Goal: Task Accomplishment & Management: Use online tool/utility

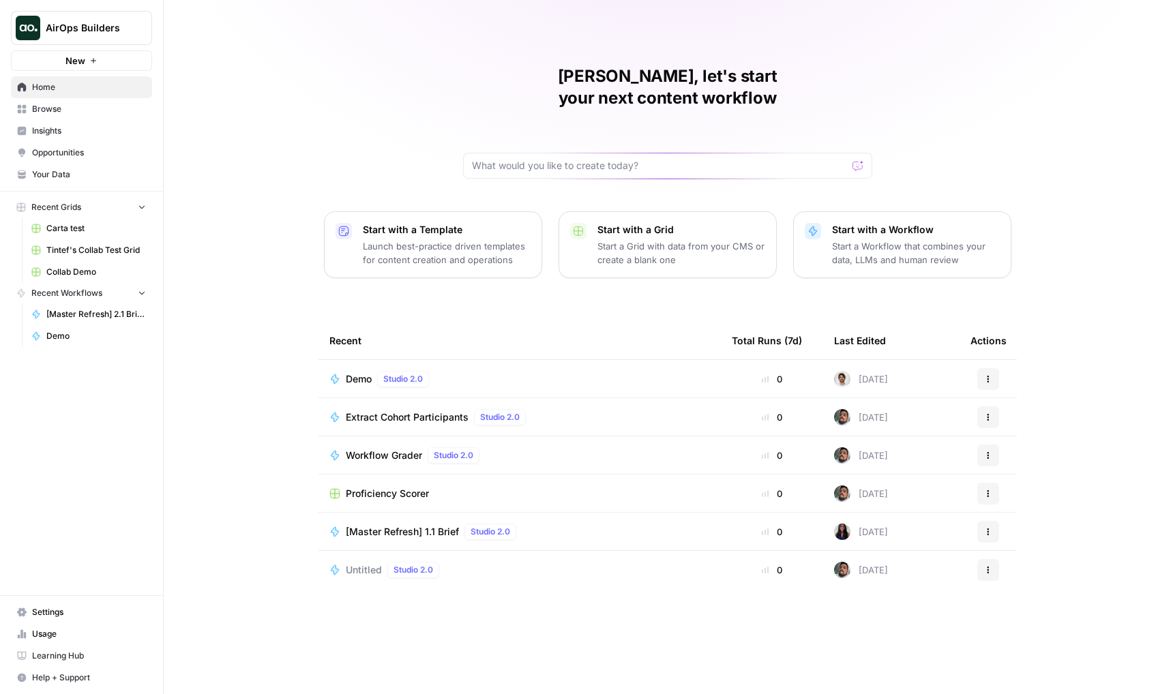
click at [96, 250] on span "Tintef's Collab Test Grid" at bounding box center [96, 250] width 100 height 12
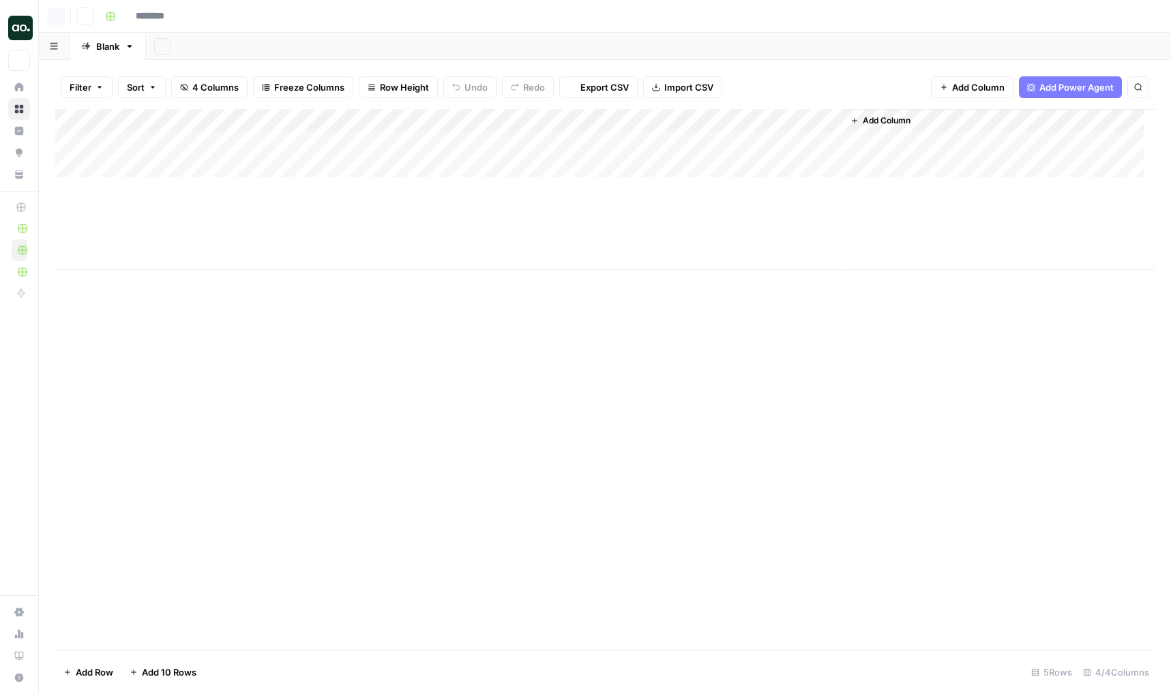
type input "**********"
click at [128, 261] on div "Add Column" at bounding box center [605, 189] width 1100 height 161
click at [826, 261] on div "Add Column" at bounding box center [605, 201] width 1100 height 184
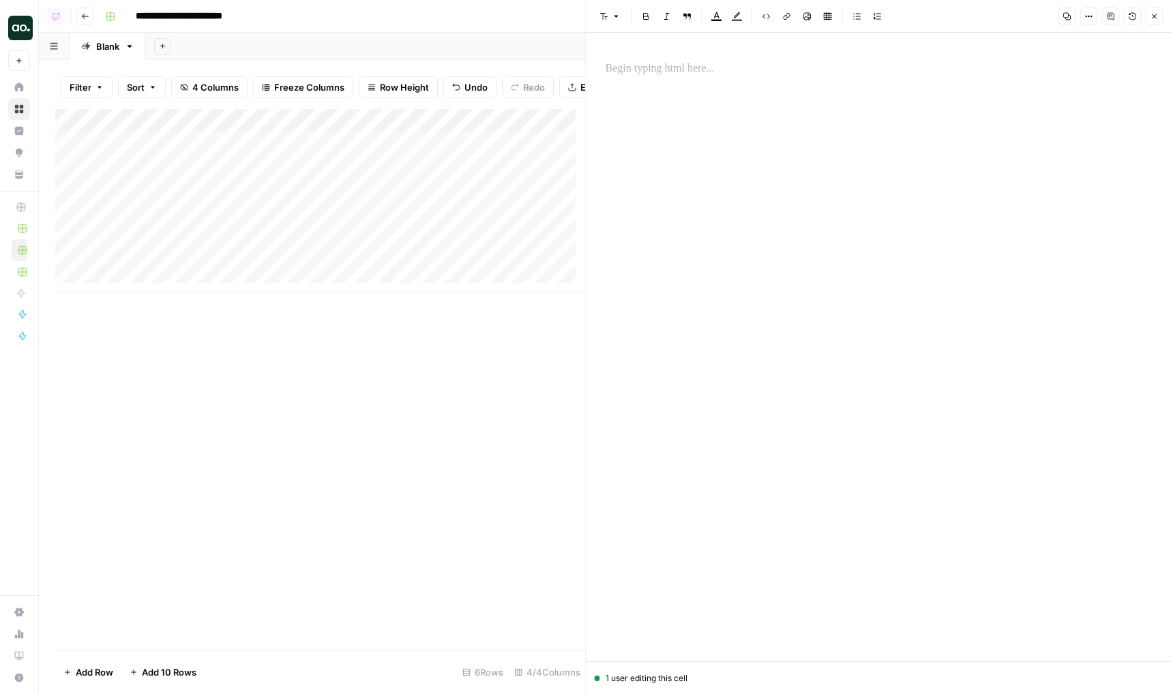
click at [667, 68] on p at bounding box center [879, 69] width 547 height 18
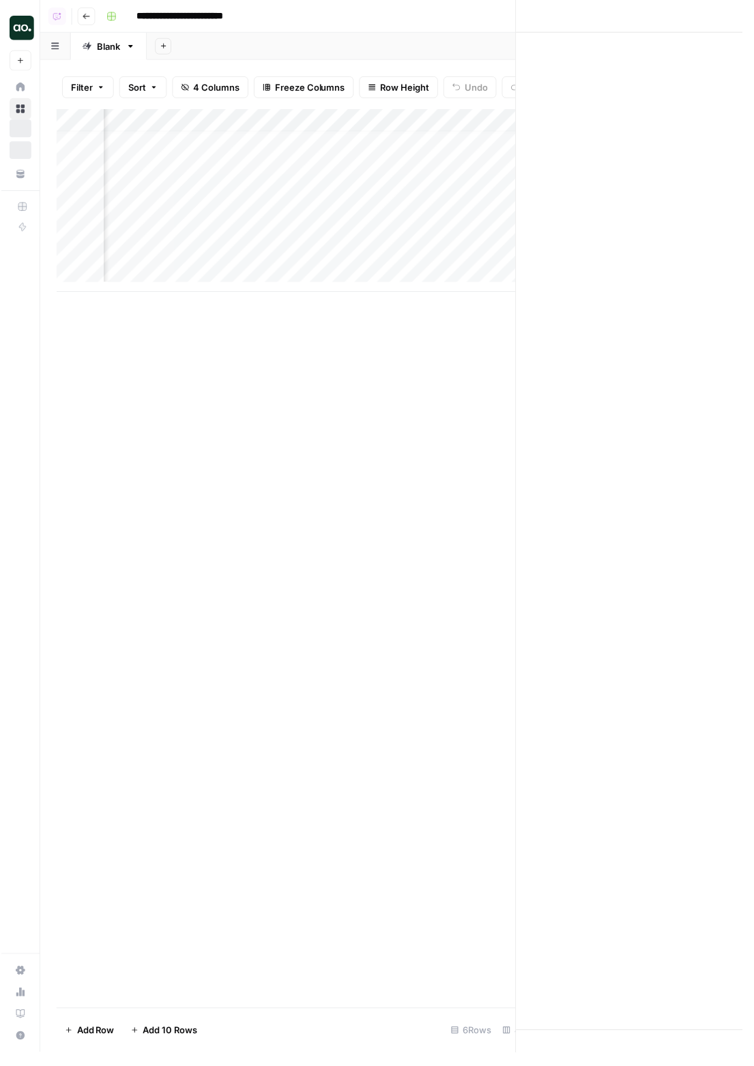
scroll to position [10, 250]
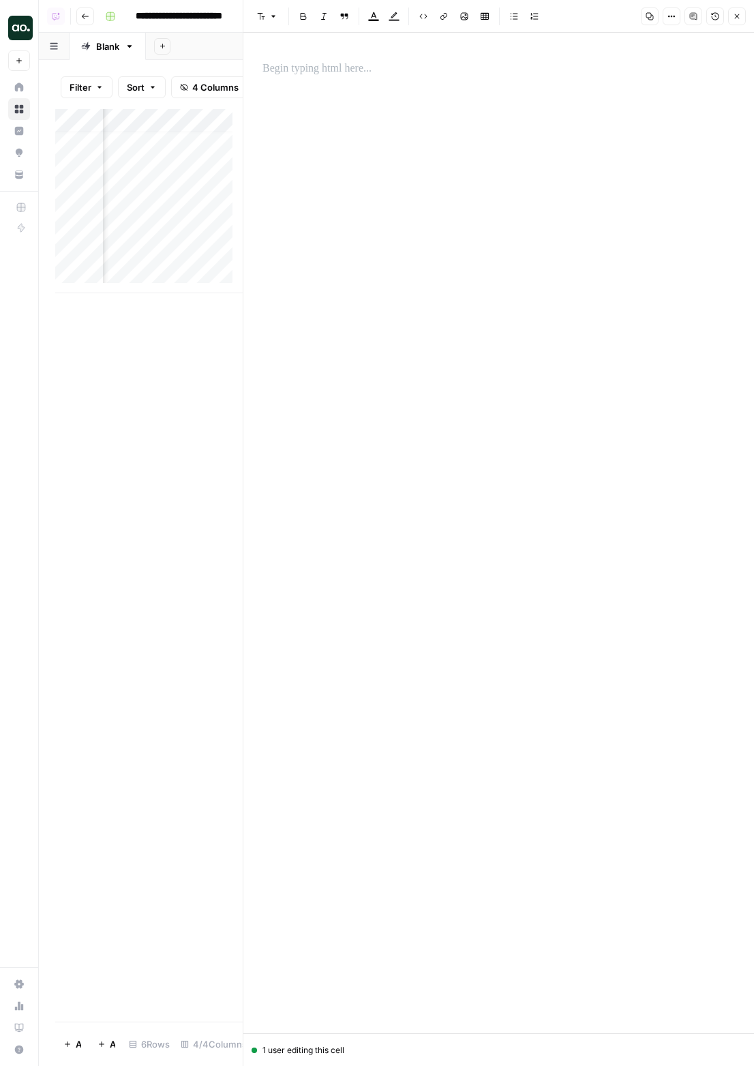
click at [394, 70] on p at bounding box center [499, 69] width 473 height 18
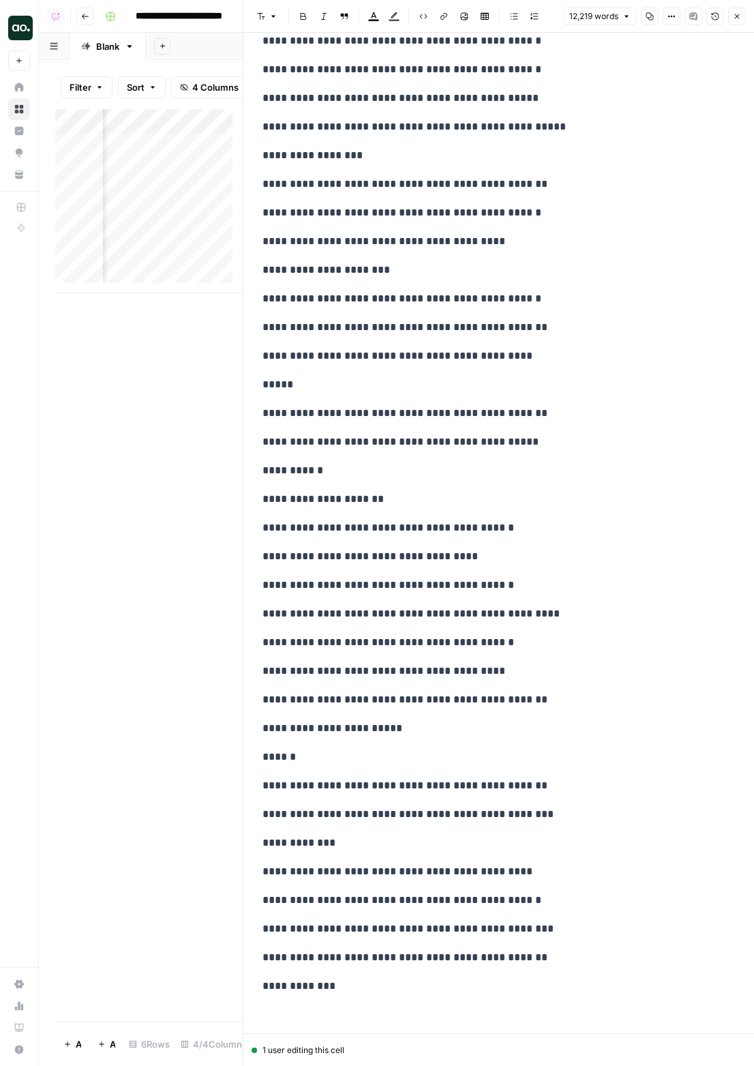
scroll to position [41035, 0]
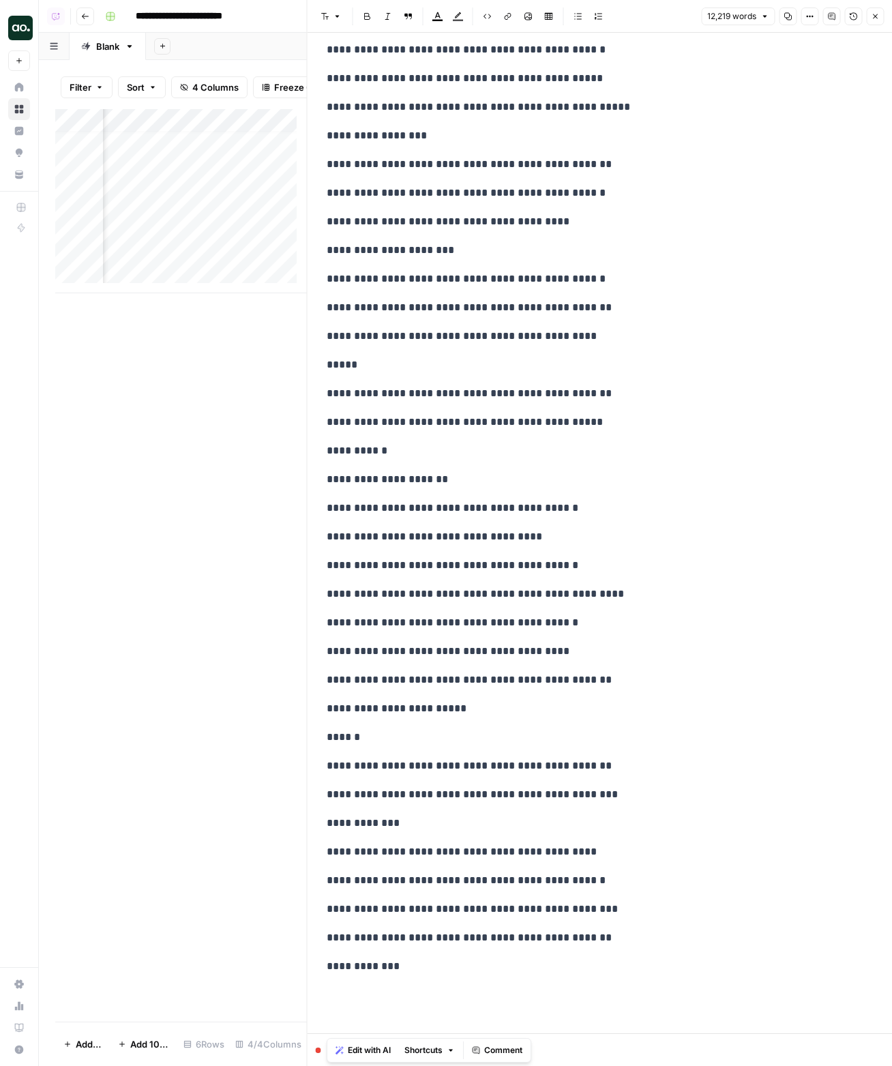
scroll to position [0, 0]
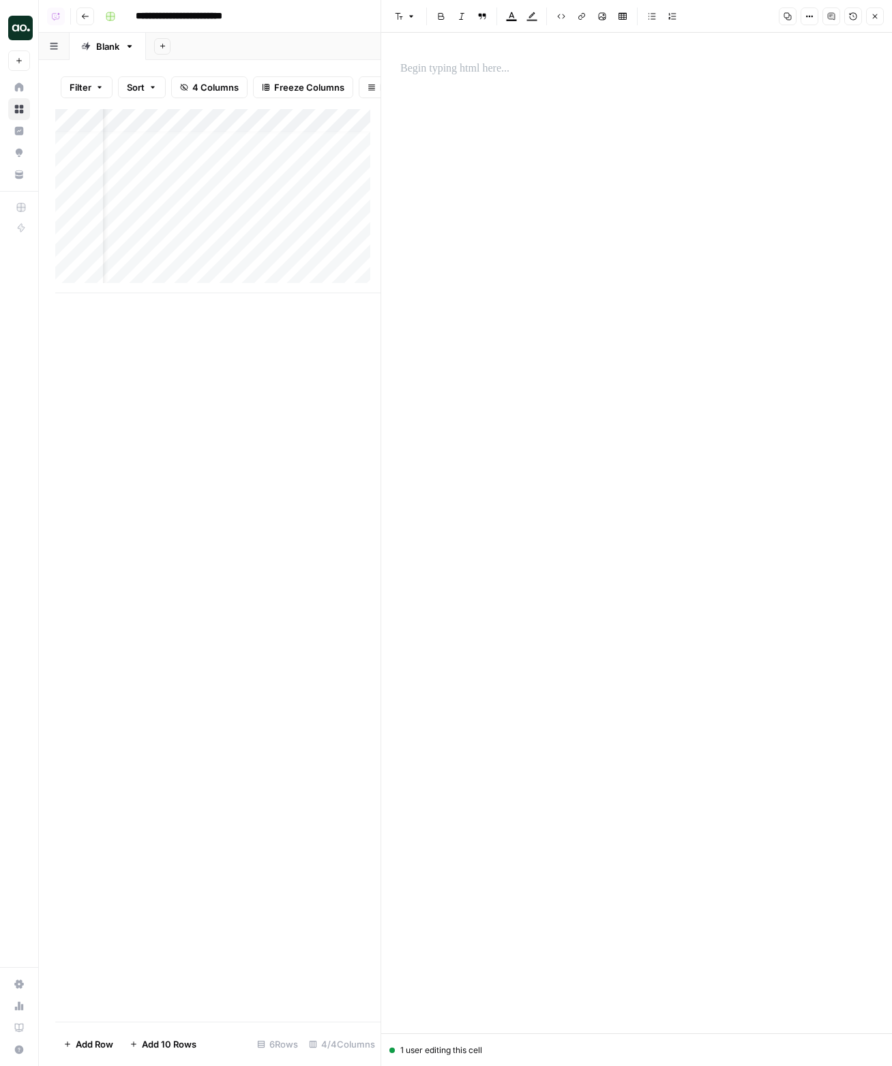
click at [521, 58] on div at bounding box center [636, 69] width 489 height 29
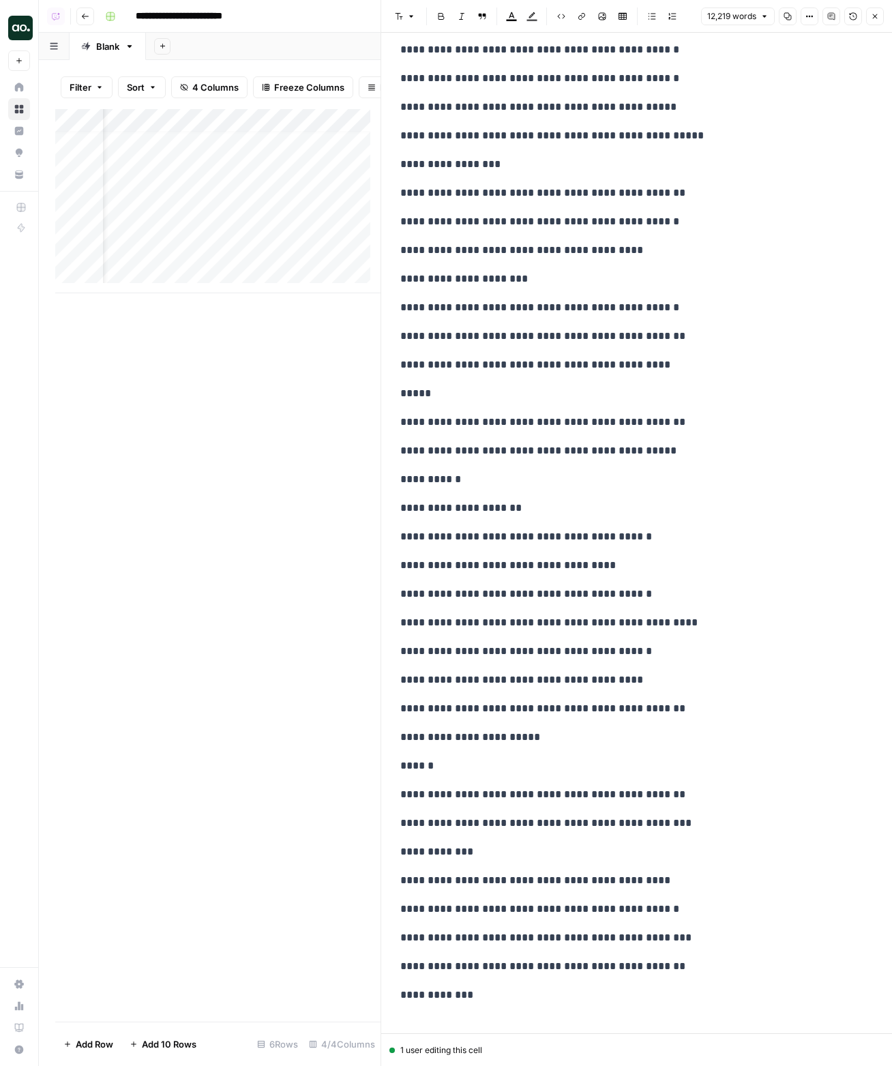
scroll to position [41044, 0]
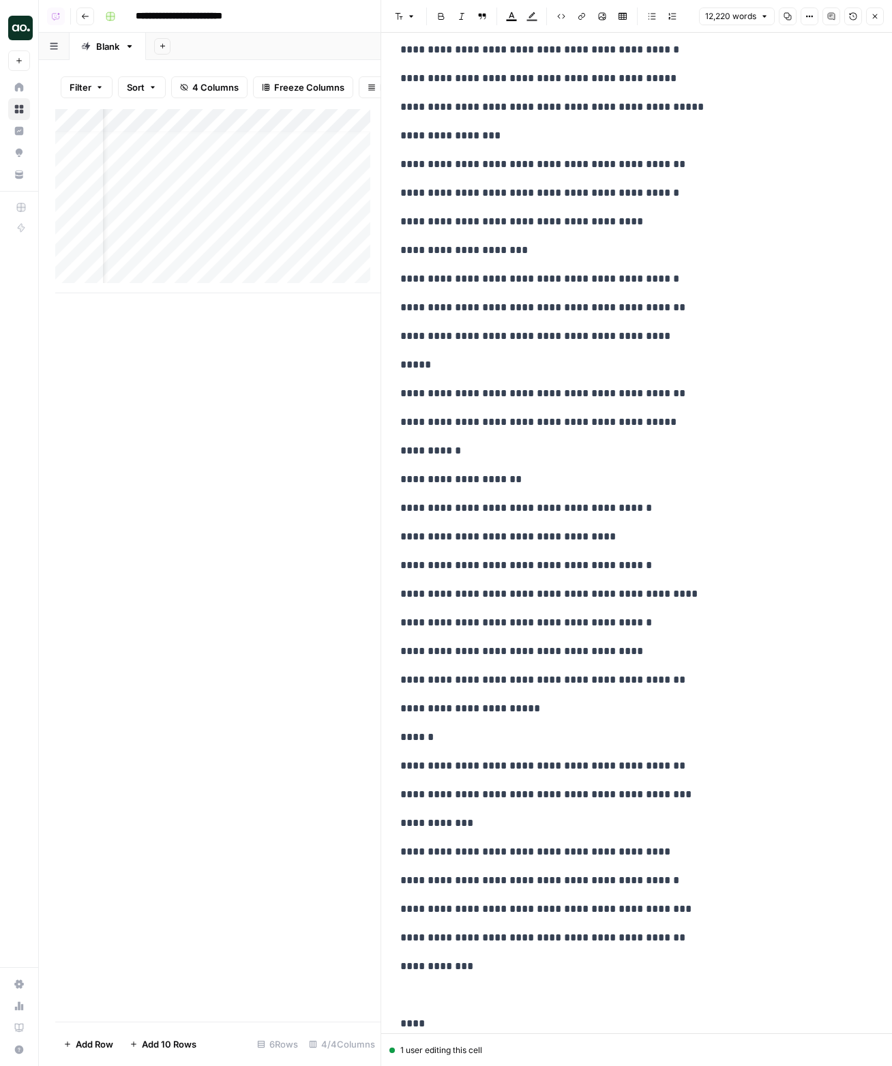
click at [613, 55] on p "**********" at bounding box center [631, 50] width 462 height 18
click at [505, 53] on p "**********" at bounding box center [631, 50] width 462 height 18
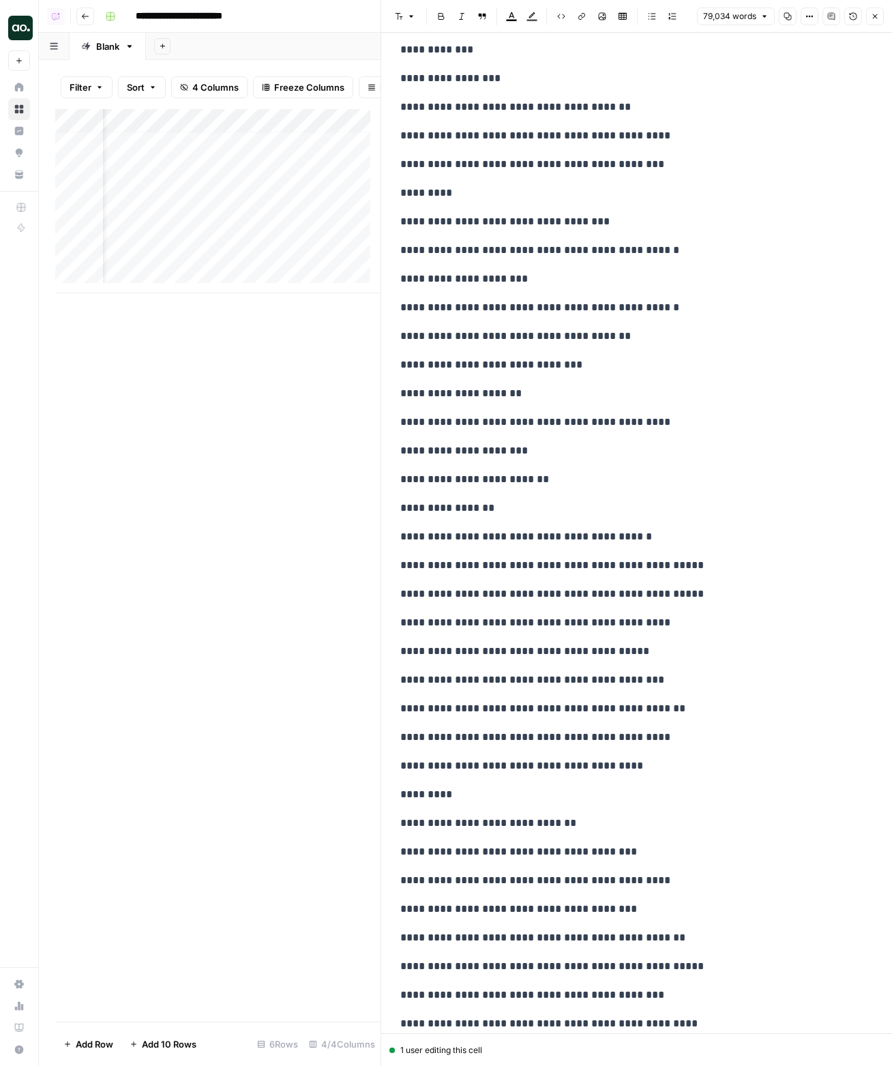
scroll to position [279707, 0]
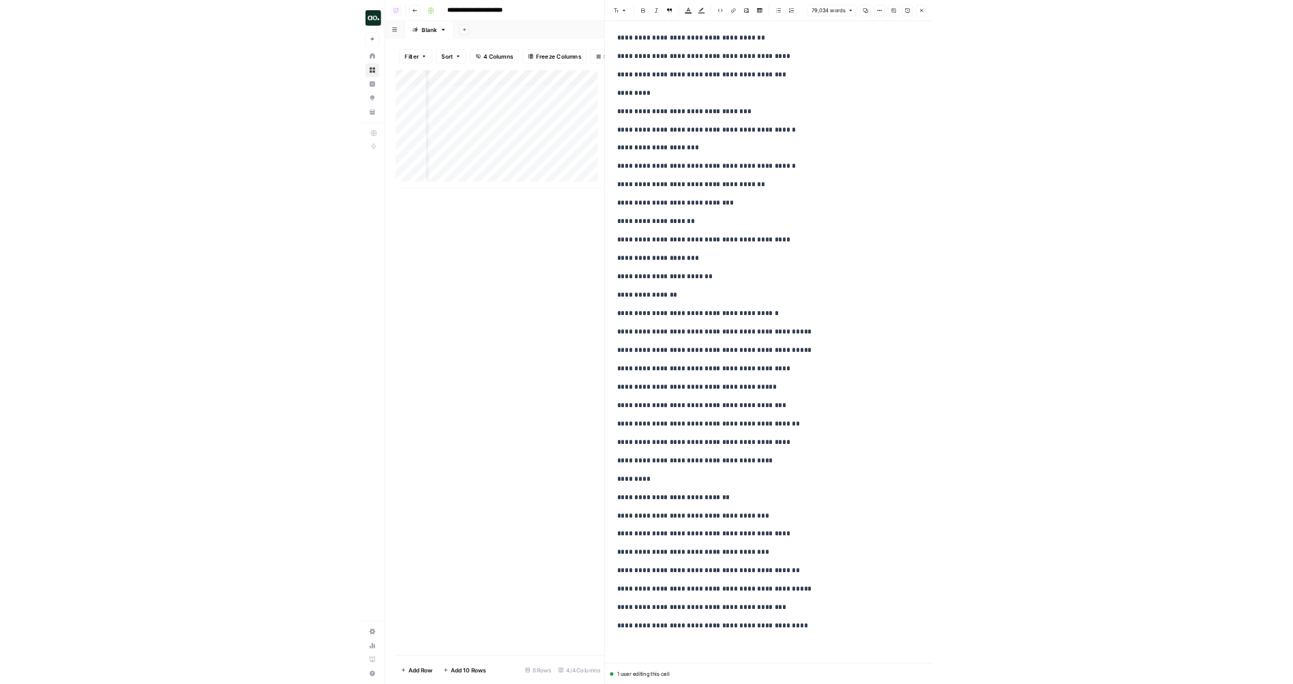
scroll to position [0, 0]
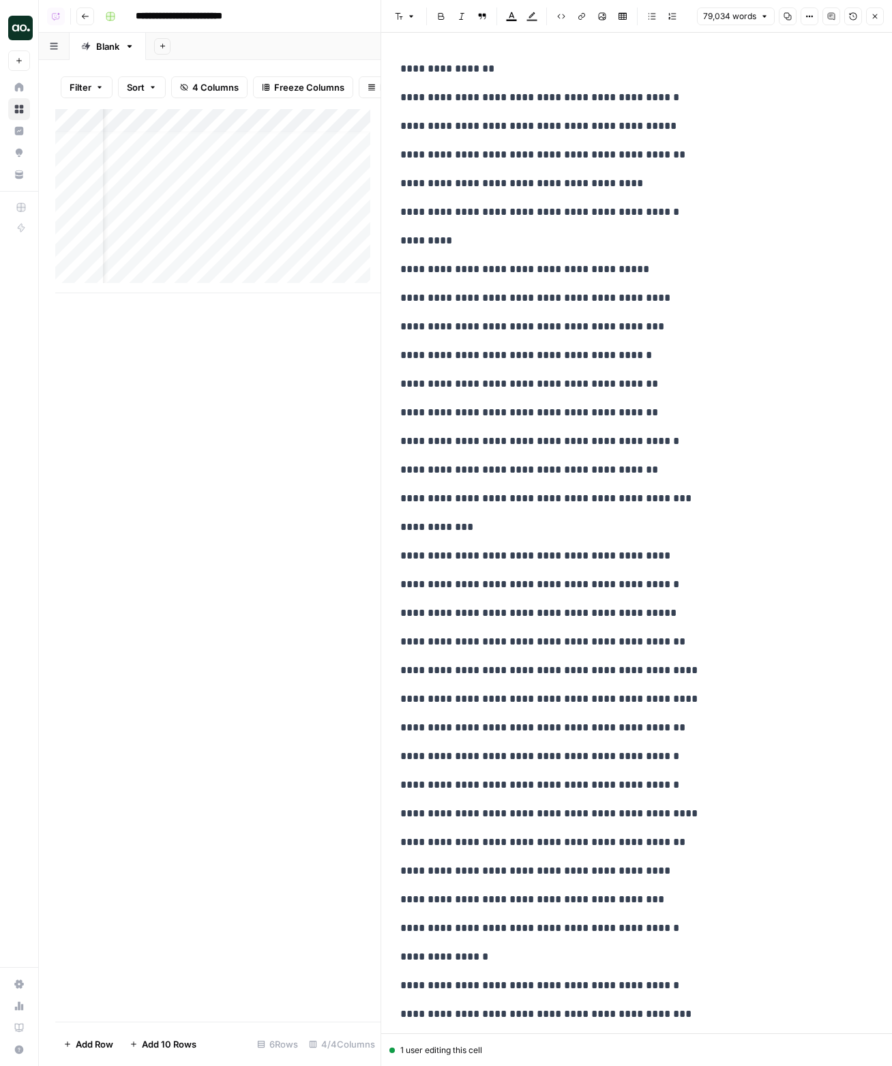
click at [874, 17] on icon "button" at bounding box center [875, 16] width 5 height 5
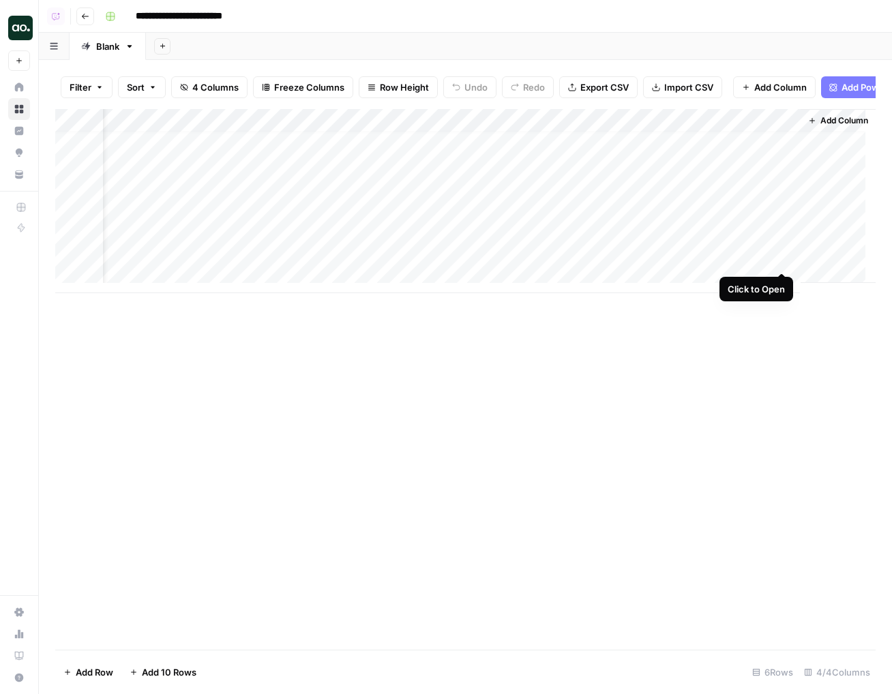
click at [780, 260] on div "Add Column" at bounding box center [465, 201] width 821 height 184
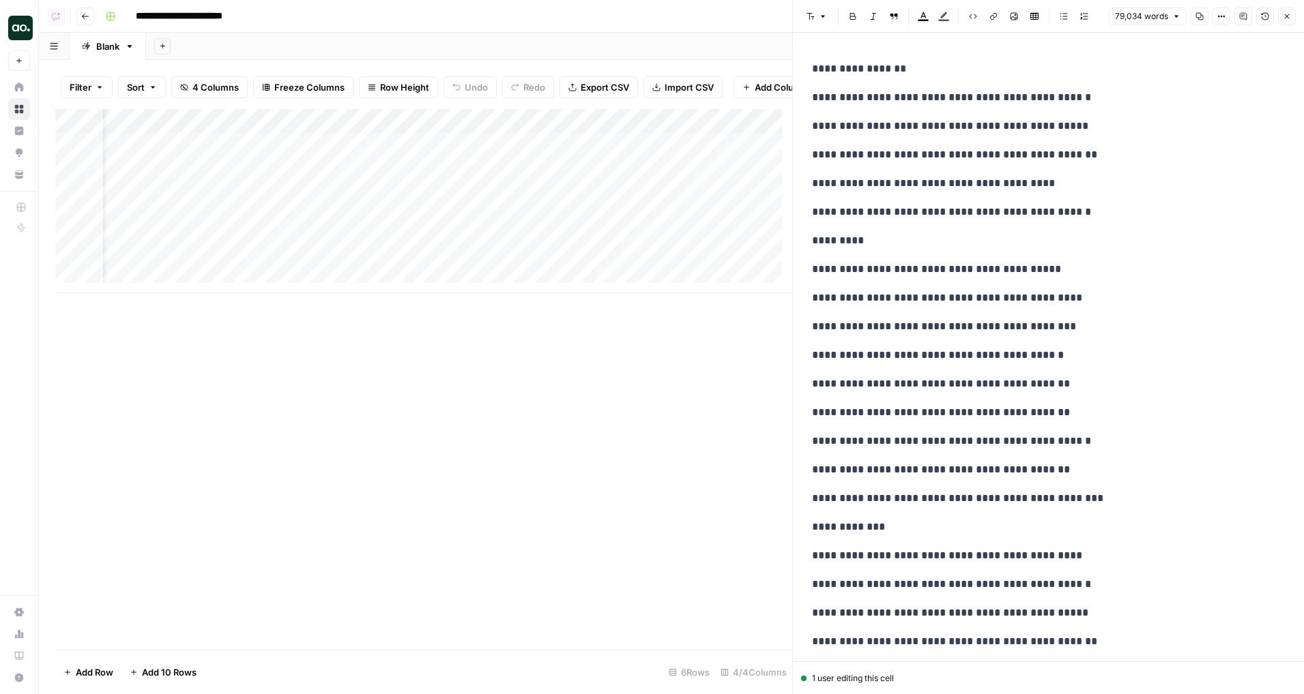
click at [694, 316] on div "Add Column" at bounding box center [423, 379] width 737 height 541
click at [892, 297] on p "**********" at bounding box center [1043, 298] width 462 height 18
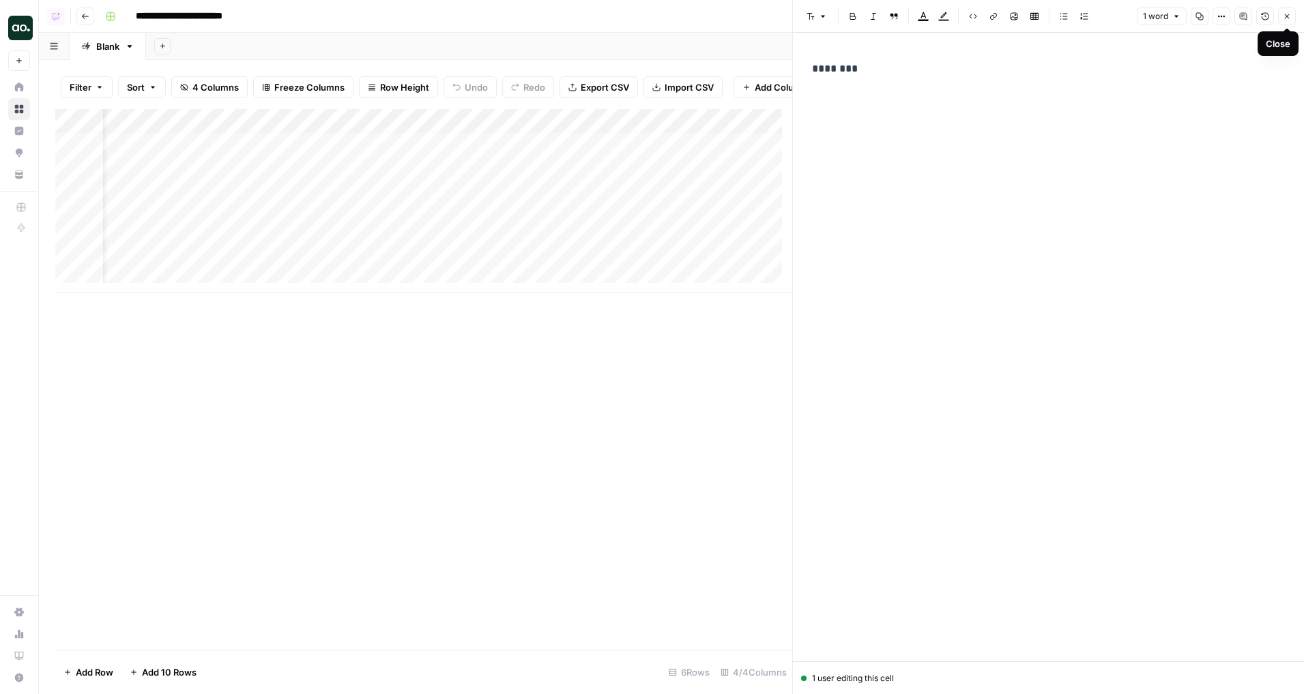
click at [892, 20] on button "Close" at bounding box center [1287, 17] width 18 height 18
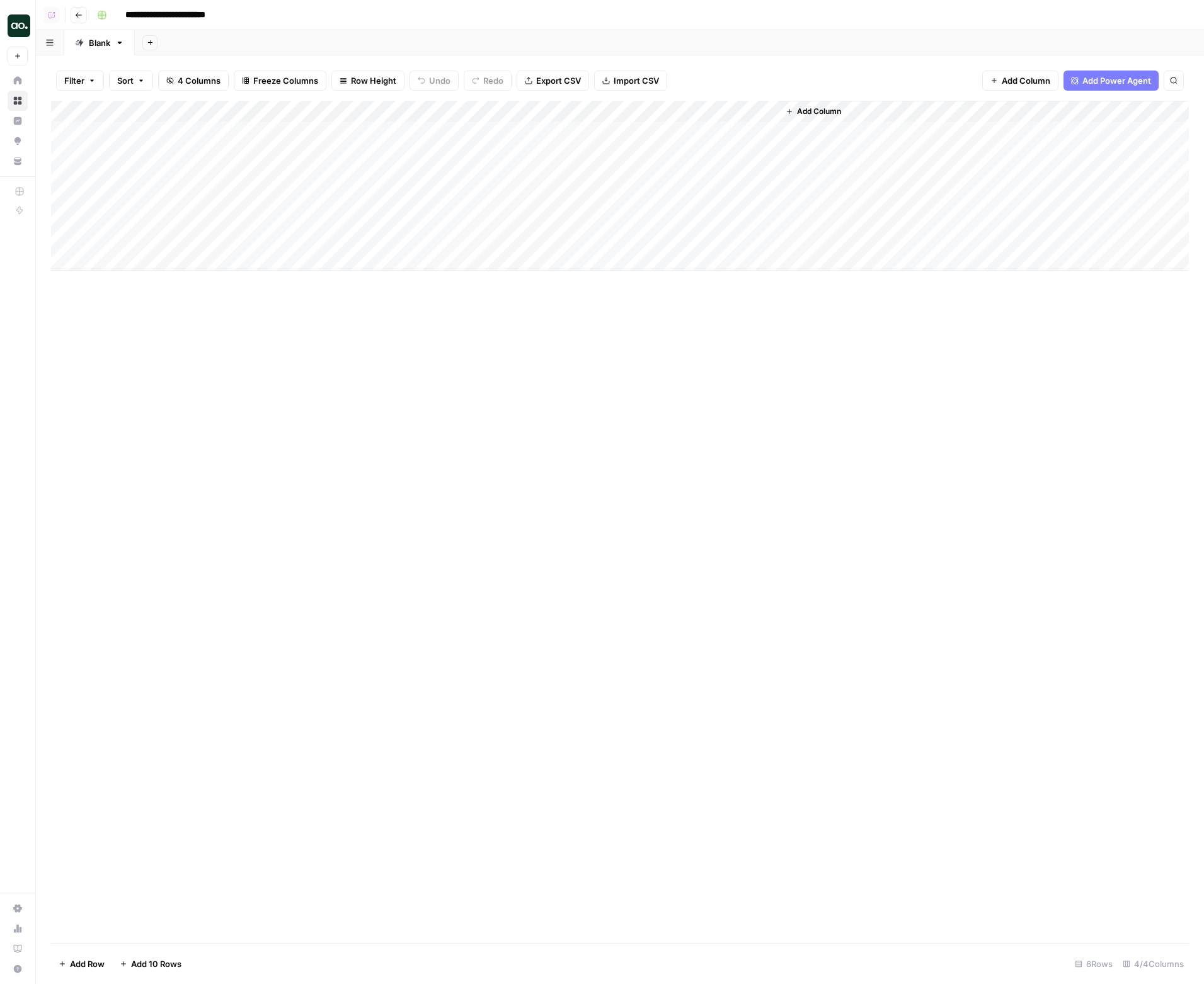
click at [824, 395] on div "Add Column" at bounding box center [620, 522] width 1138 height 843
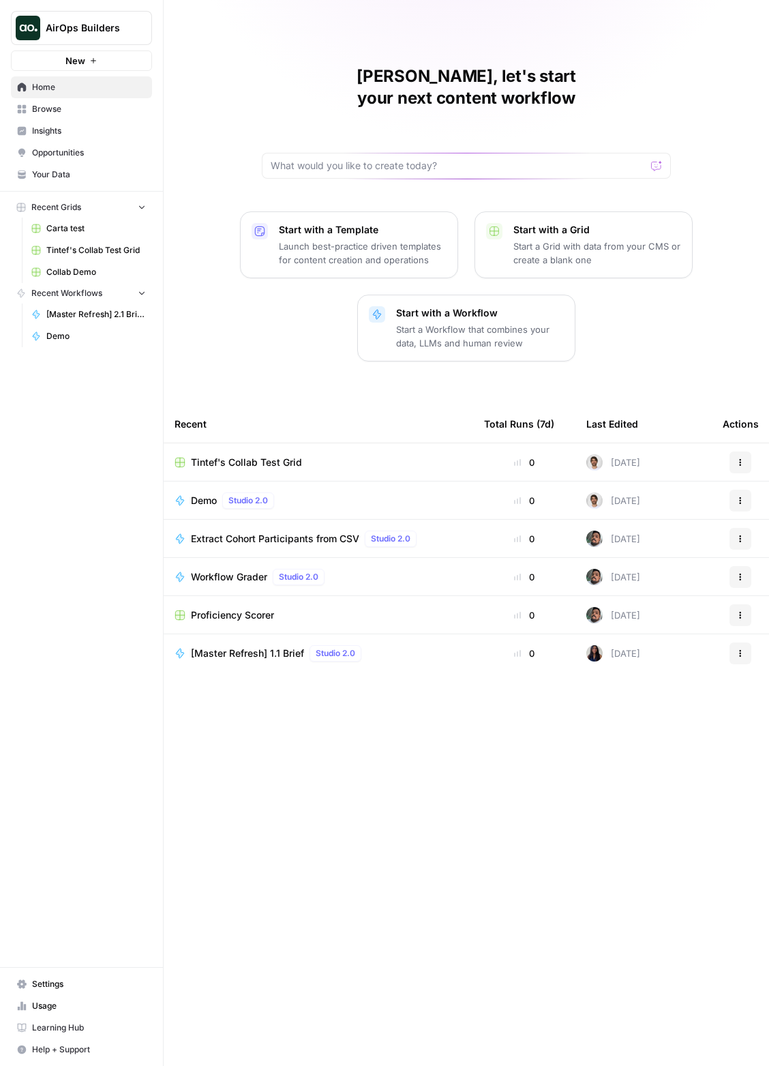
click at [262, 443] on td "Tintef's Collab Test Grid" at bounding box center [319, 462] width 310 height 38
click at [269, 456] on span "Tintef's Collab Test Grid" at bounding box center [246, 463] width 111 height 14
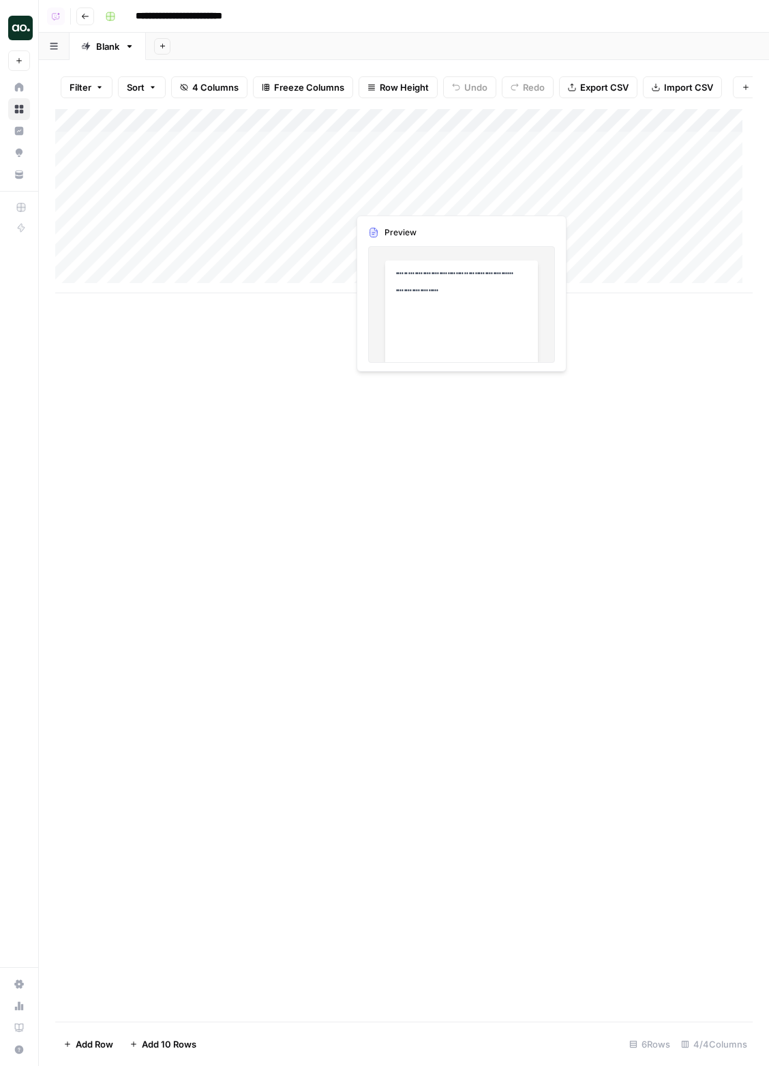
click at [627, 176] on div "Add Column" at bounding box center [404, 201] width 698 height 184
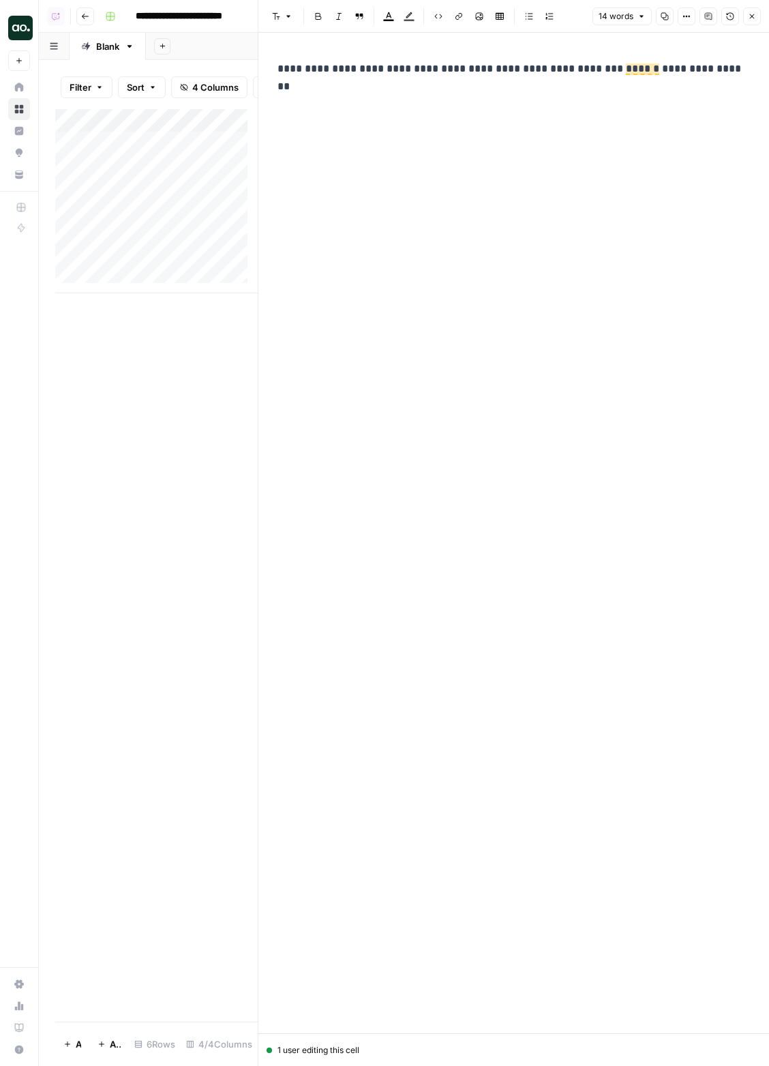
click at [729, 16] on icon "button" at bounding box center [752, 16] width 8 height 8
